Goal: Information Seeking & Learning: Find specific fact

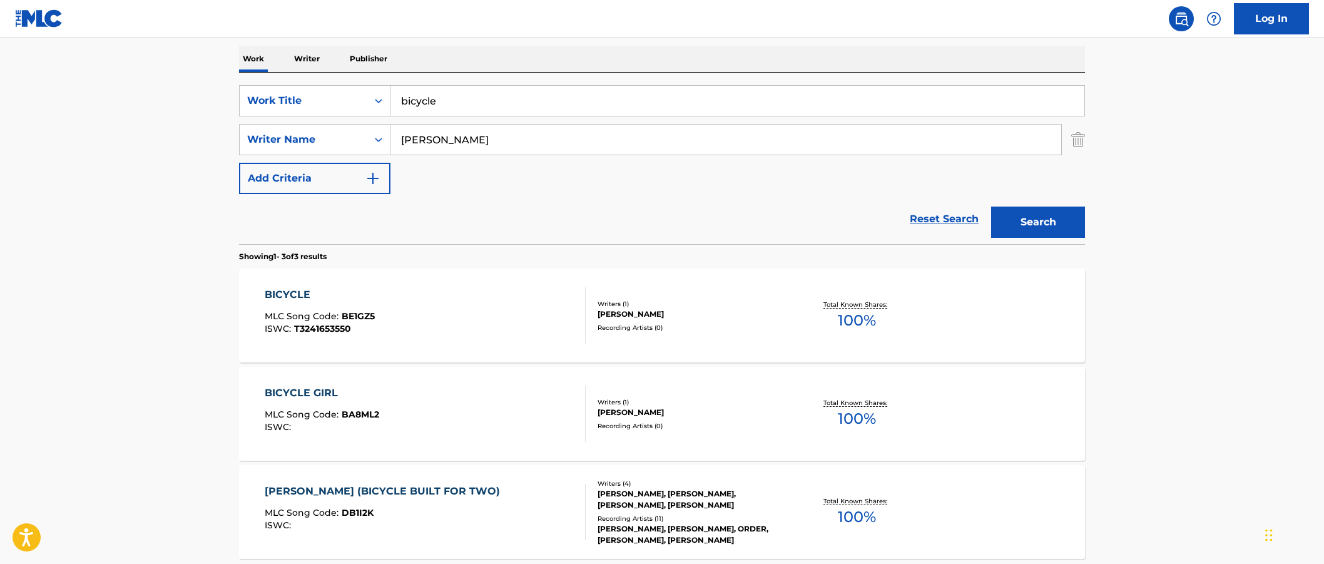
scroll to position [146, 0]
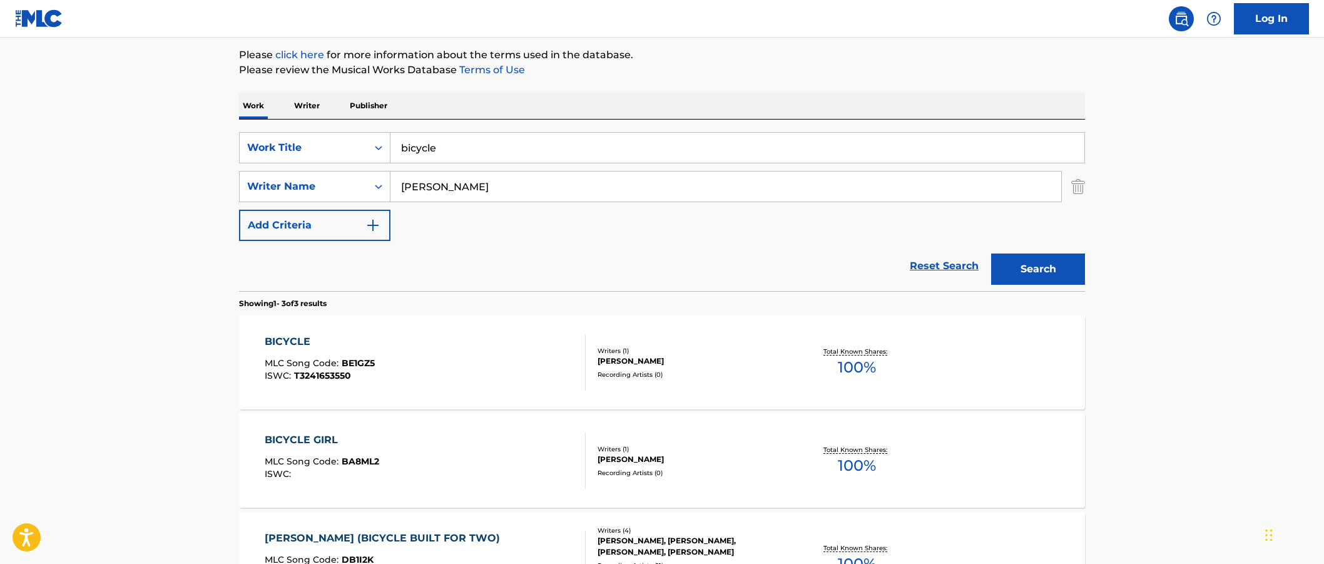
click at [444, 159] on input "bicycle" at bounding box center [738, 148] width 694 height 30
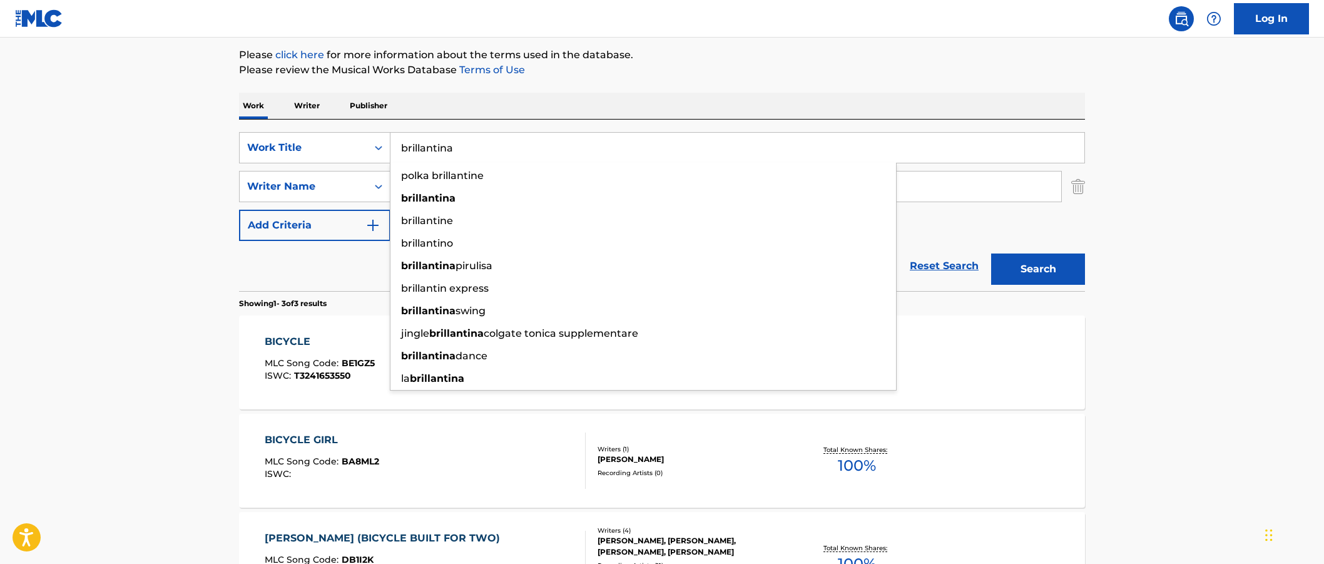
type input "brillantina"
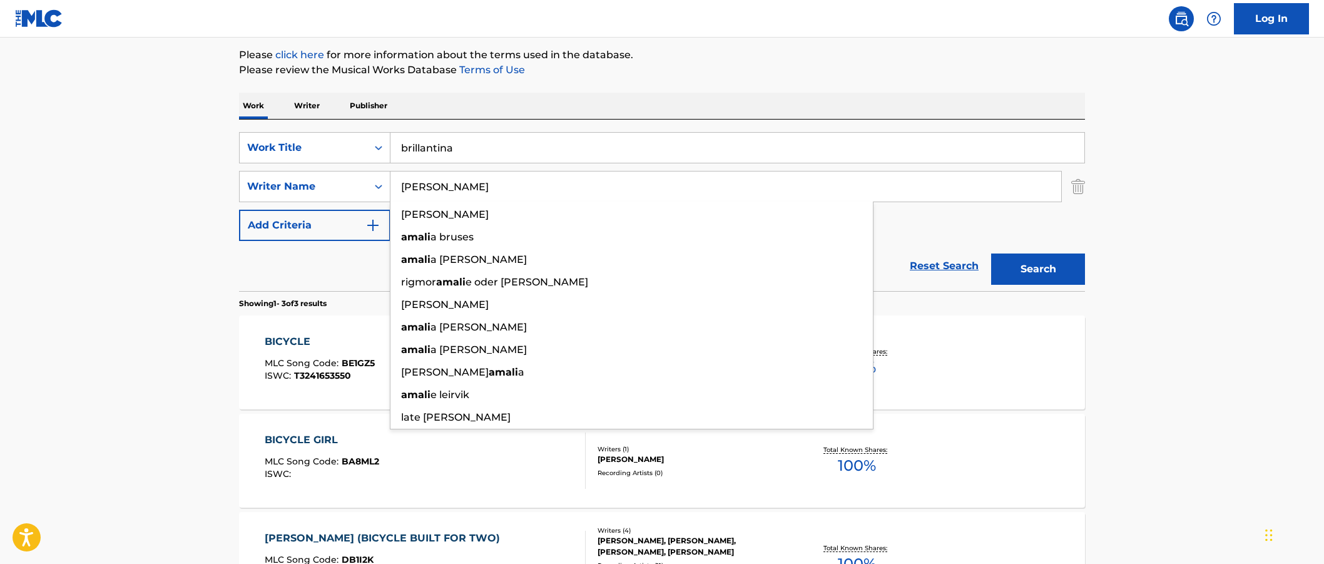
type input "[PERSON_NAME]"
click at [991, 253] on button "Search" at bounding box center [1038, 268] width 94 height 31
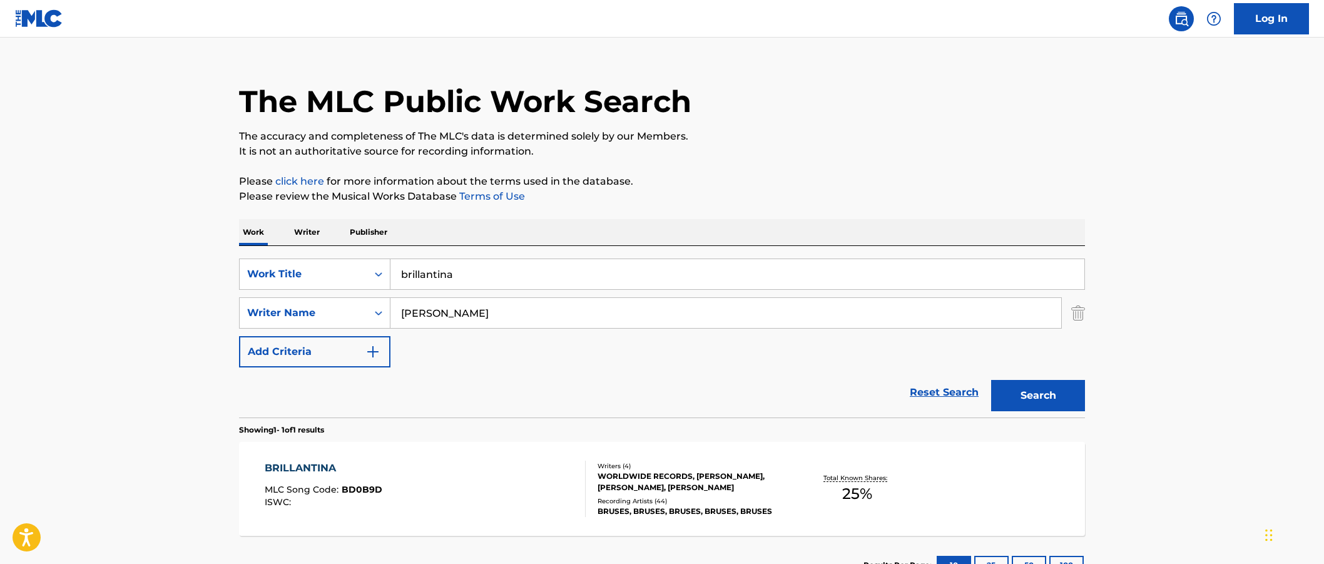
scroll to position [118, 0]
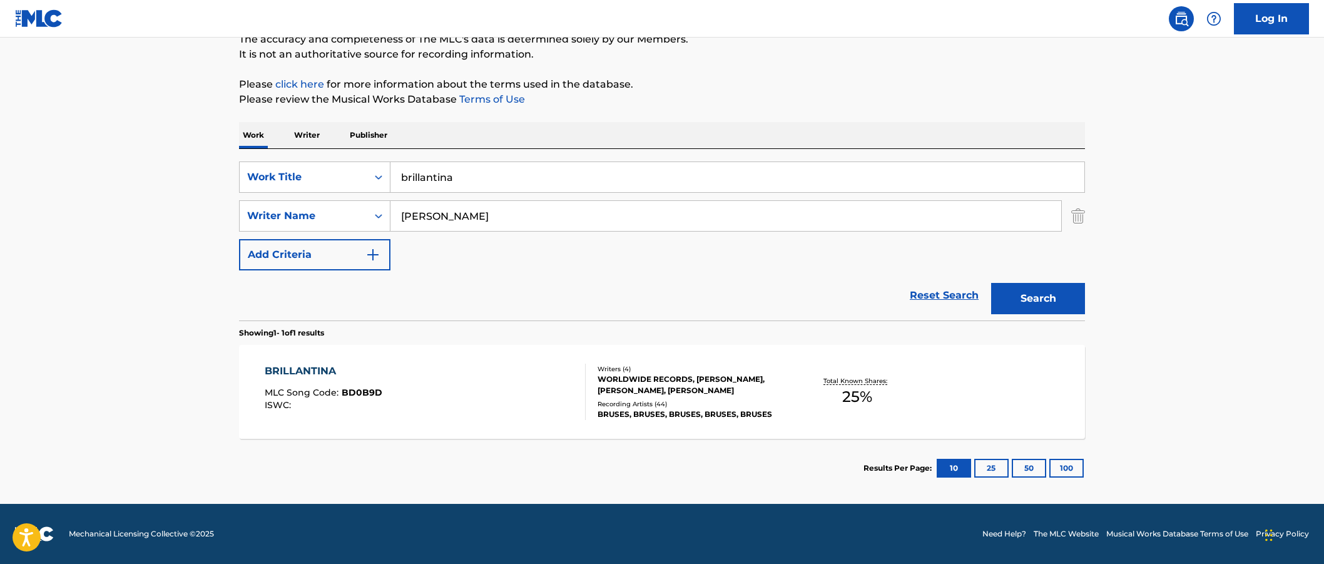
click at [447, 377] on div "BRILLANTINA MLC Song Code : BD0B9D ISWC :" at bounding box center [426, 392] width 322 height 56
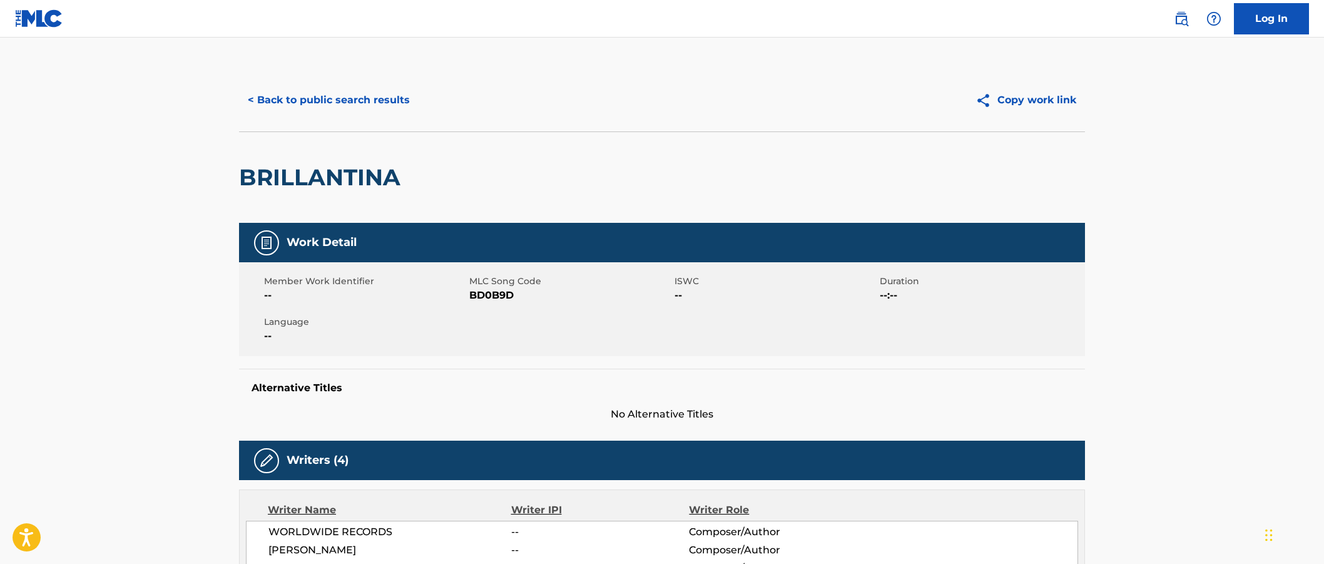
click at [494, 293] on span "BD0B9D" at bounding box center [570, 295] width 202 height 15
copy span "BD0B9D"
click at [332, 106] on button "< Back to public search results" at bounding box center [329, 99] width 180 height 31
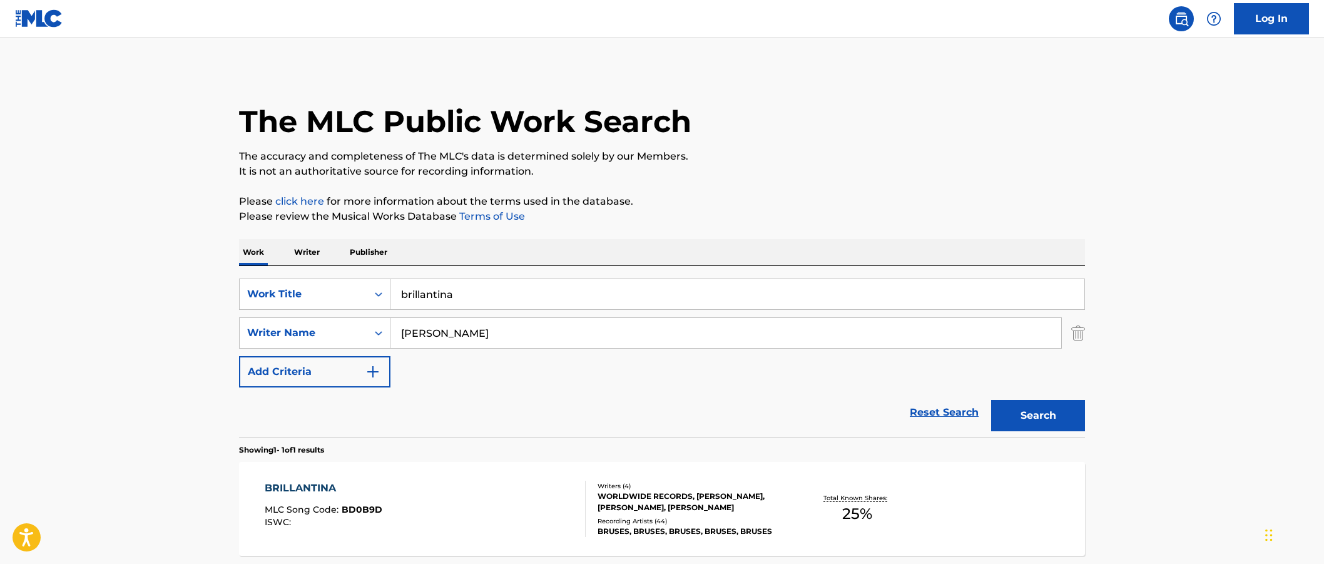
scroll to position [46, 0]
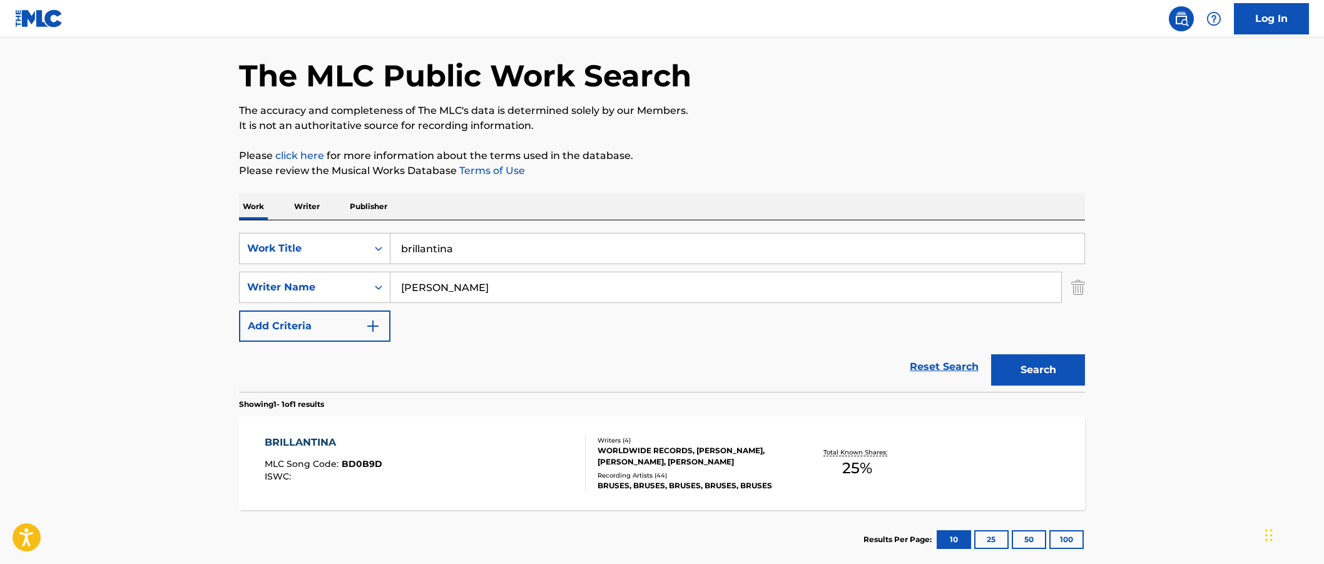
click at [541, 240] on input "brillantina" at bounding box center [738, 248] width 694 height 30
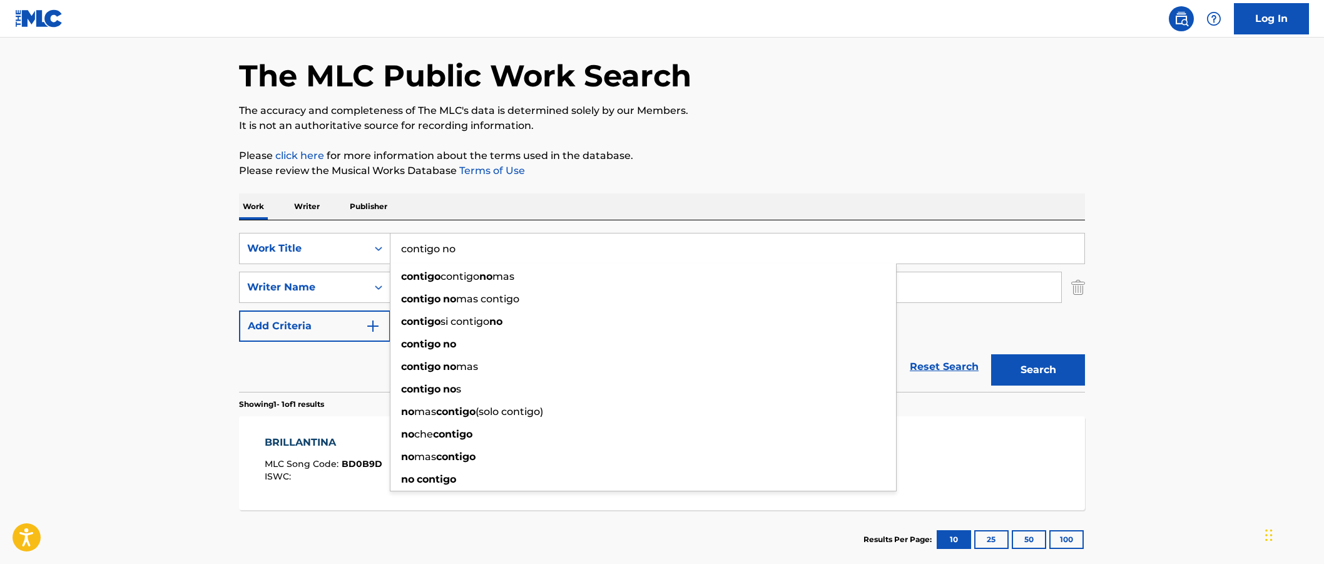
type input "contigo no"
click at [991, 354] on button "Search" at bounding box center [1038, 369] width 94 height 31
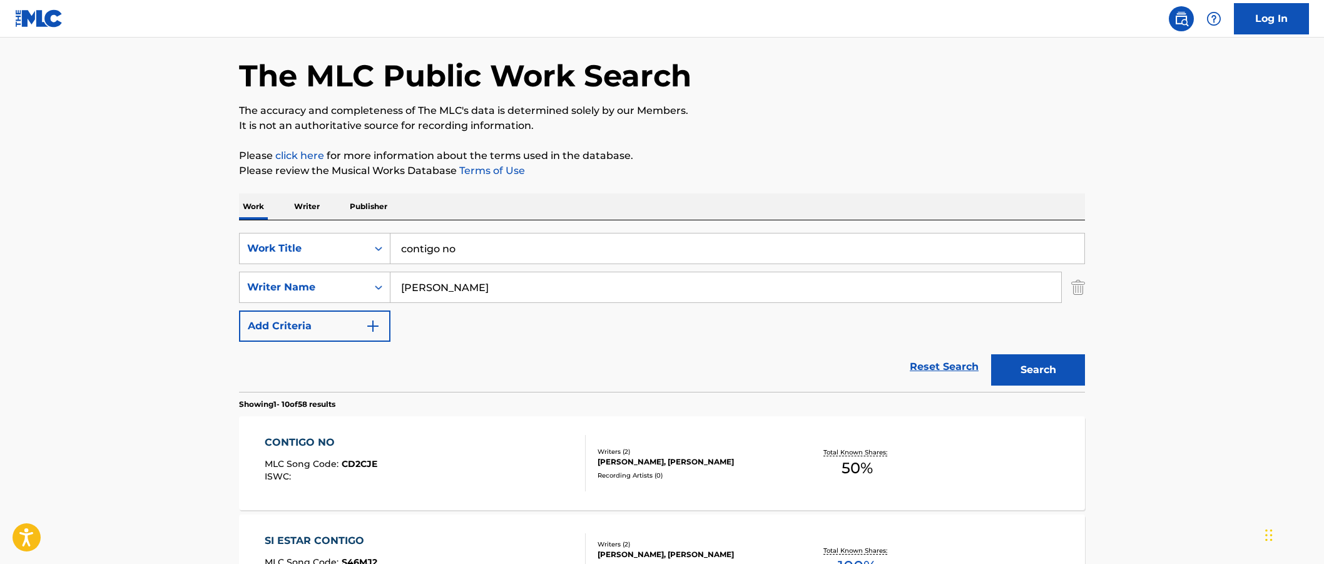
click at [451, 466] on div "CONTIGO NO MLC Song Code : CD2CJE ISWC :" at bounding box center [426, 463] width 322 height 56
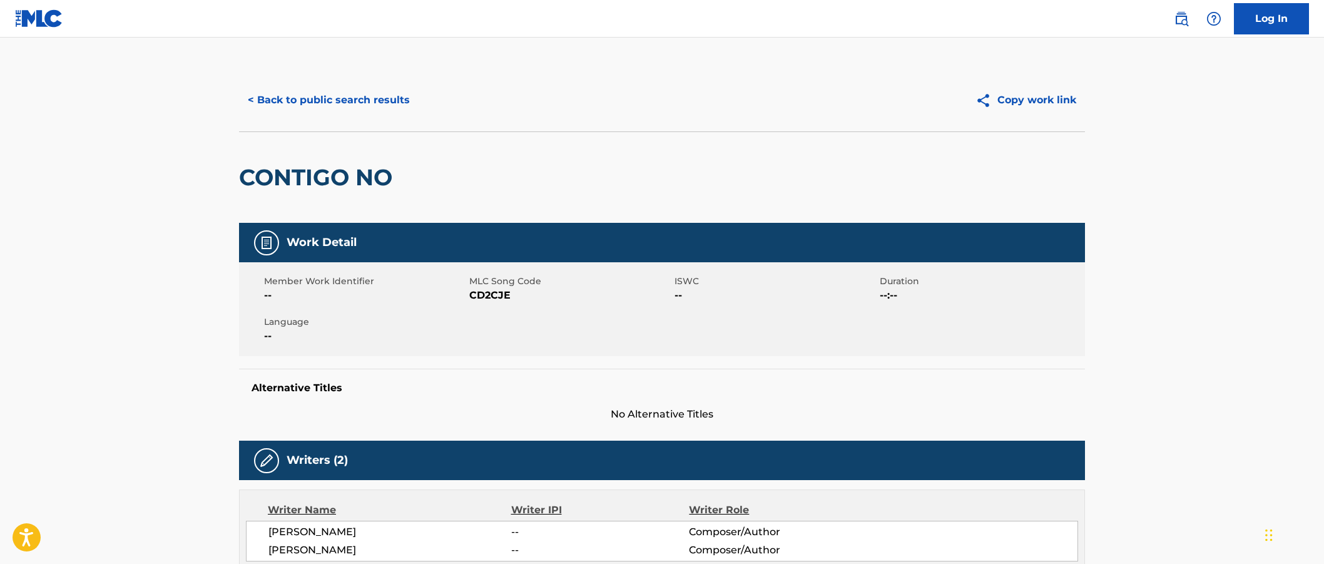
click at [263, 98] on button "< Back to public search results" at bounding box center [329, 99] width 180 height 31
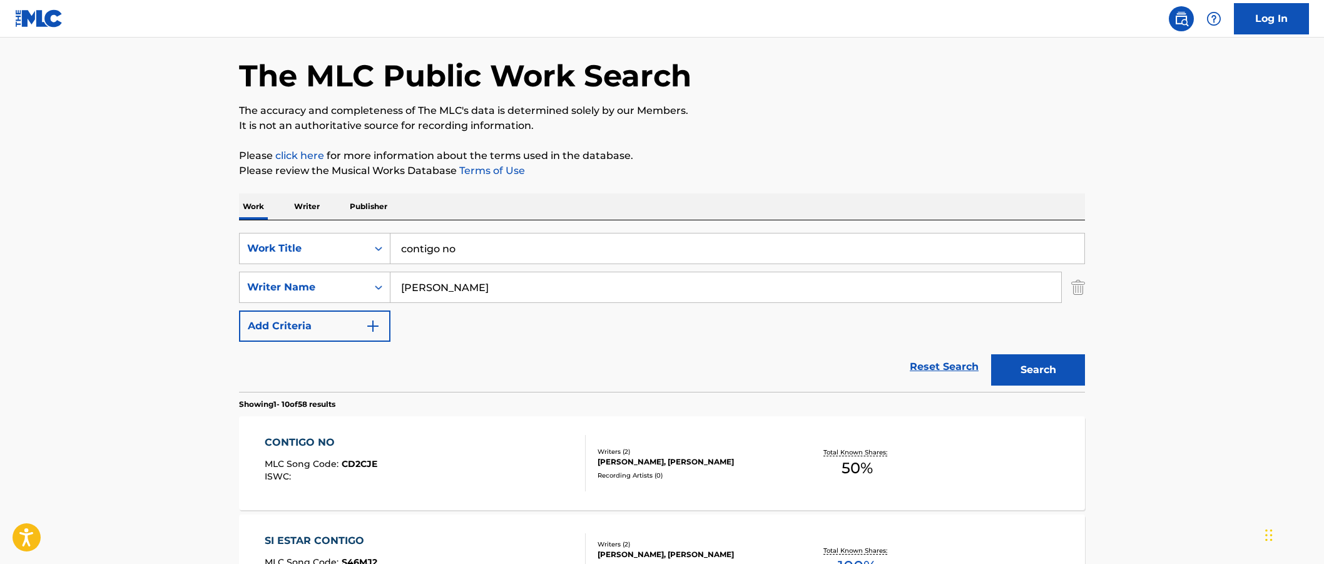
click at [519, 258] on input "contigo no" at bounding box center [738, 248] width 694 height 30
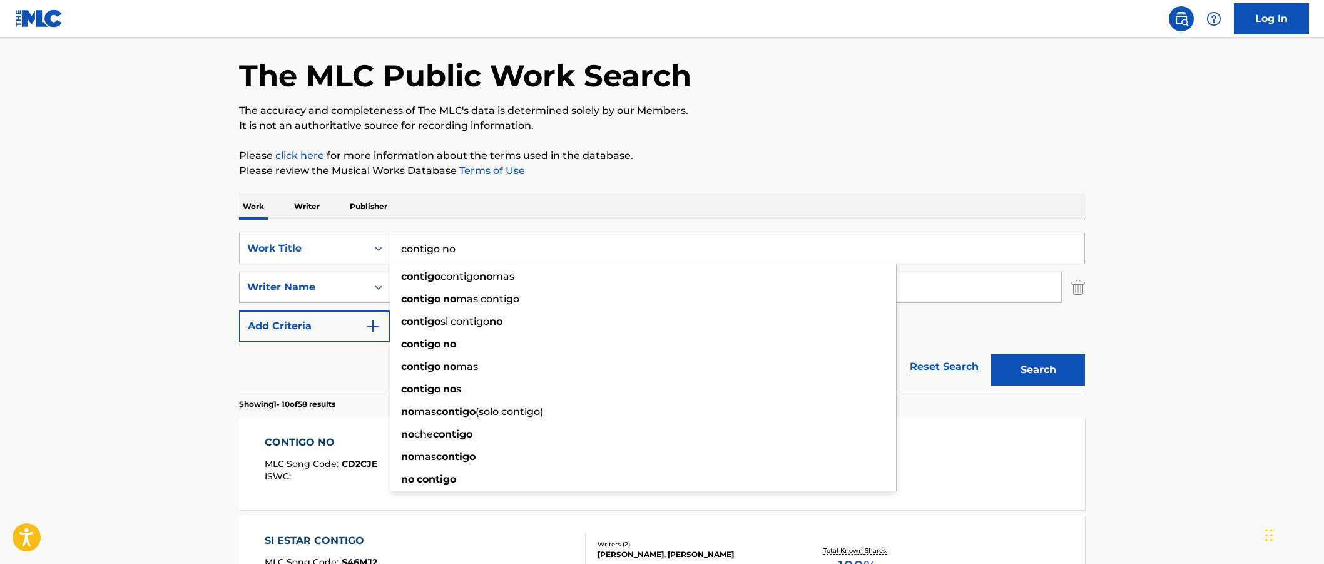
click at [519, 258] on input "contigo no" at bounding box center [738, 248] width 694 height 30
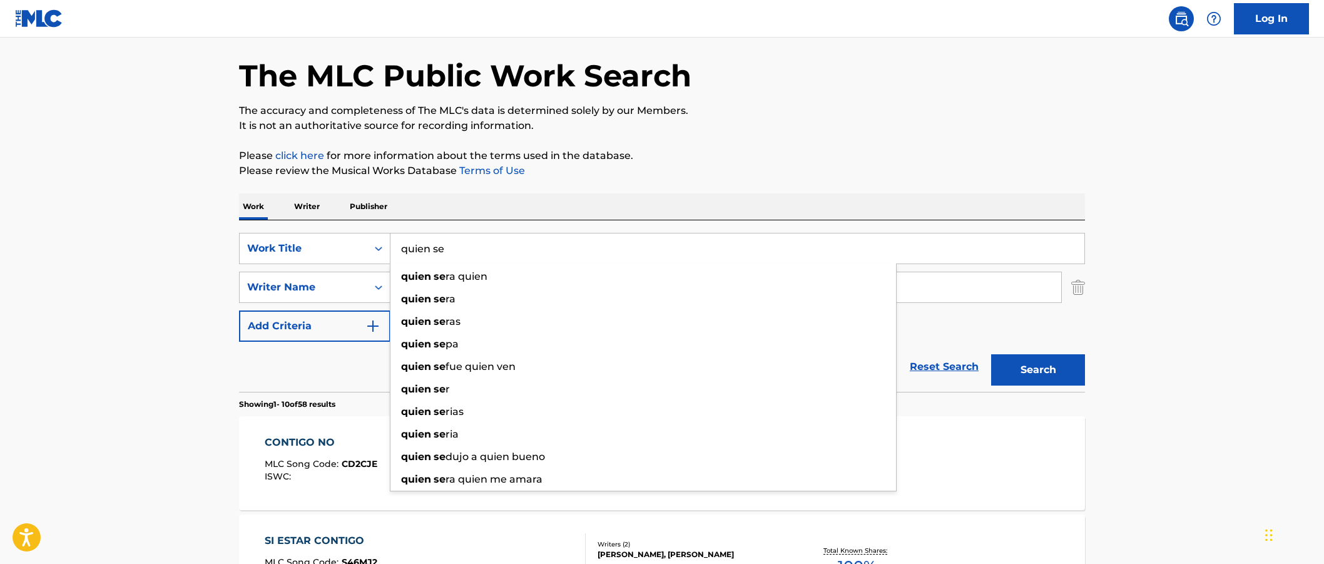
type input "quien se"
click at [991, 354] on button "Search" at bounding box center [1038, 369] width 94 height 31
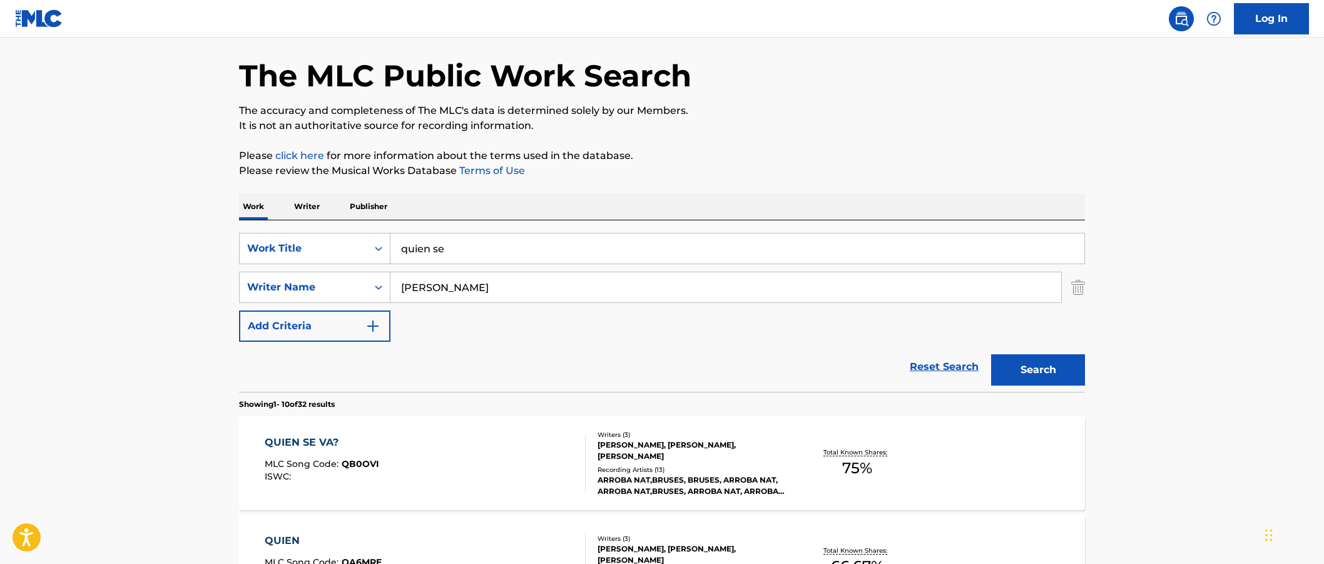
click at [468, 466] on div "QUIEN SE VA? MLC Song Code : QB0OVI ISWC :" at bounding box center [426, 463] width 322 height 56
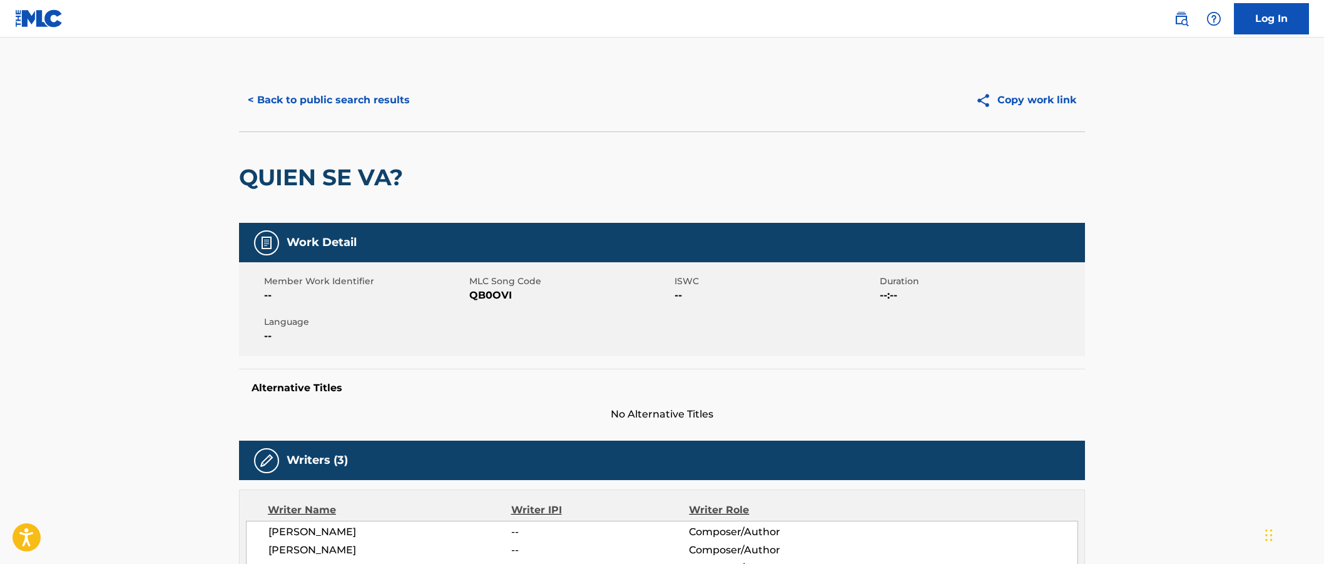
click at [1237, 33] on link "Log In" at bounding box center [1271, 18] width 75 height 31
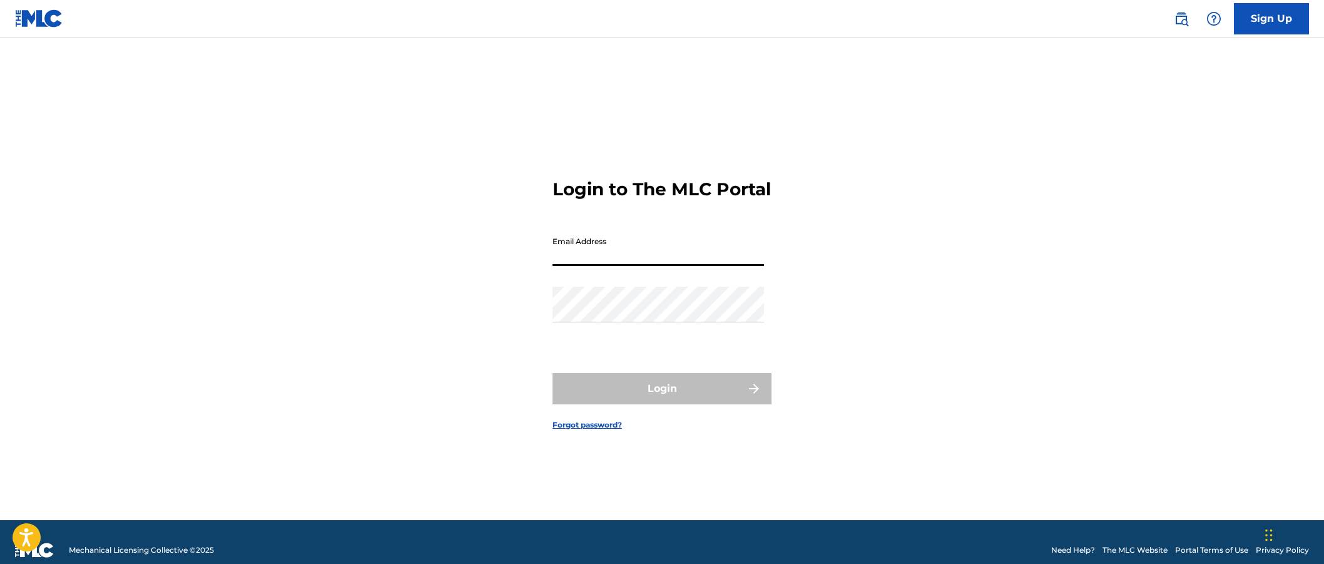
click at [574, 247] on input "Email Address" at bounding box center [659, 248] width 212 height 36
click at [577, 262] on input "Email Address" at bounding box center [659, 248] width 212 height 36
click at [549, 89] on div "Login to The MLC Portal Email Address meghan.murphy Password Login Forgot passw…" at bounding box center [662, 294] width 876 height 451
click at [672, 265] on input "meghan.murphy" at bounding box center [659, 248] width 212 height 36
type input "[EMAIL_ADDRESS][DOMAIN_NAME]"
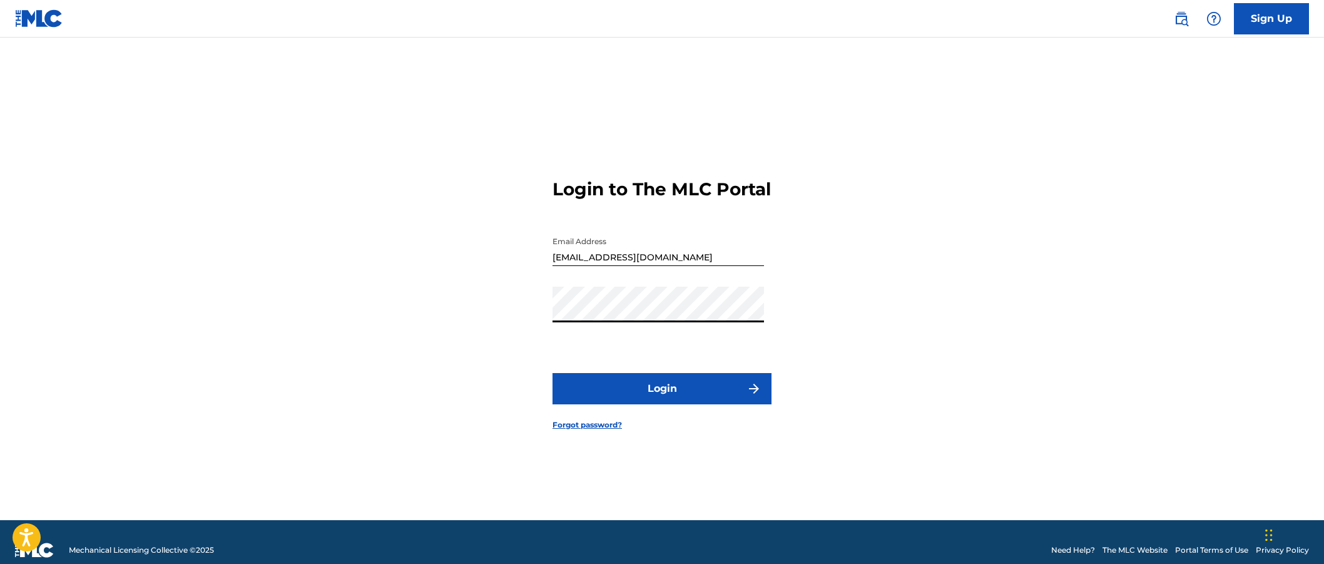
click at [594, 404] on button "Login" at bounding box center [662, 388] width 219 height 31
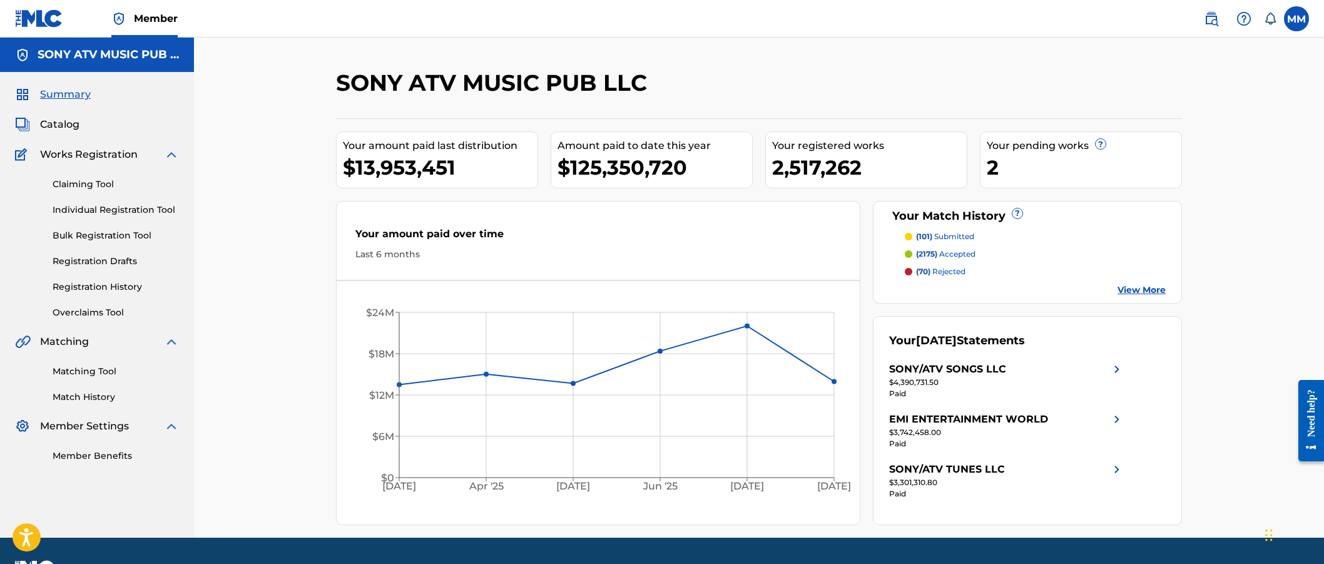
click at [48, 125] on span "Catalog" at bounding box center [59, 124] width 39 height 15
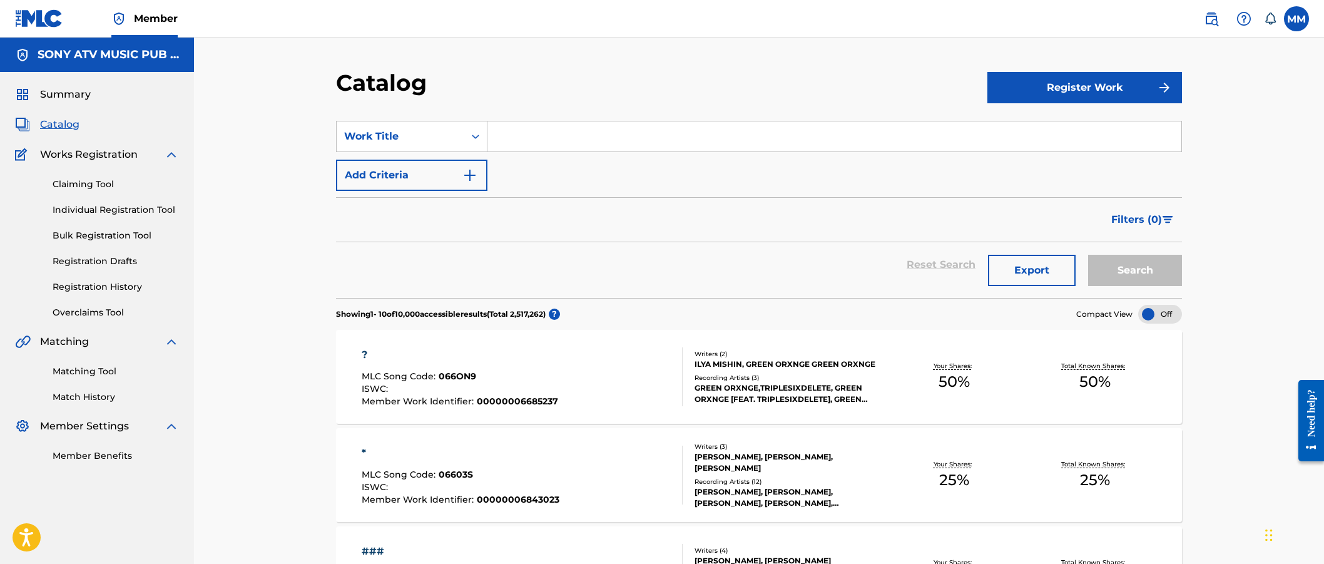
click at [535, 133] on input "Search Form" at bounding box center [835, 136] width 694 height 30
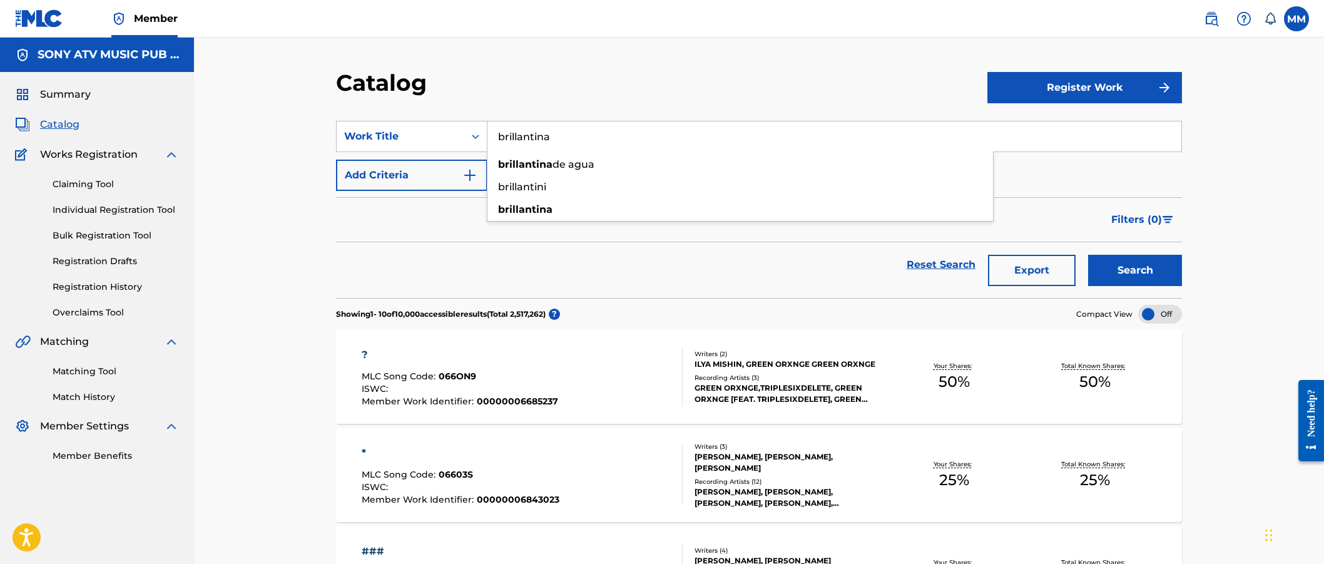
type input "brillantina"
click at [1088, 255] on button "Search" at bounding box center [1135, 270] width 94 height 31
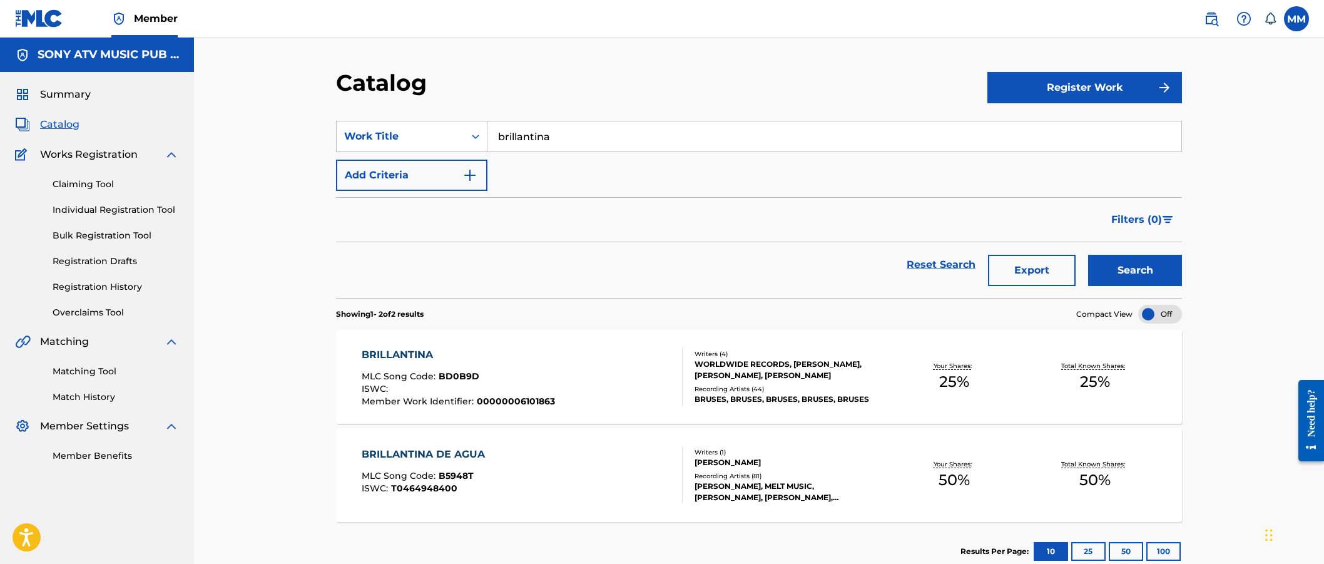
click at [599, 377] on div "BRILLANTINA MLC Song Code : BD0B9D ISWC : Member Work Identifier : 000000061018…" at bounding box center [523, 376] width 322 height 59
